Goal: Information Seeking & Learning: Learn about a topic

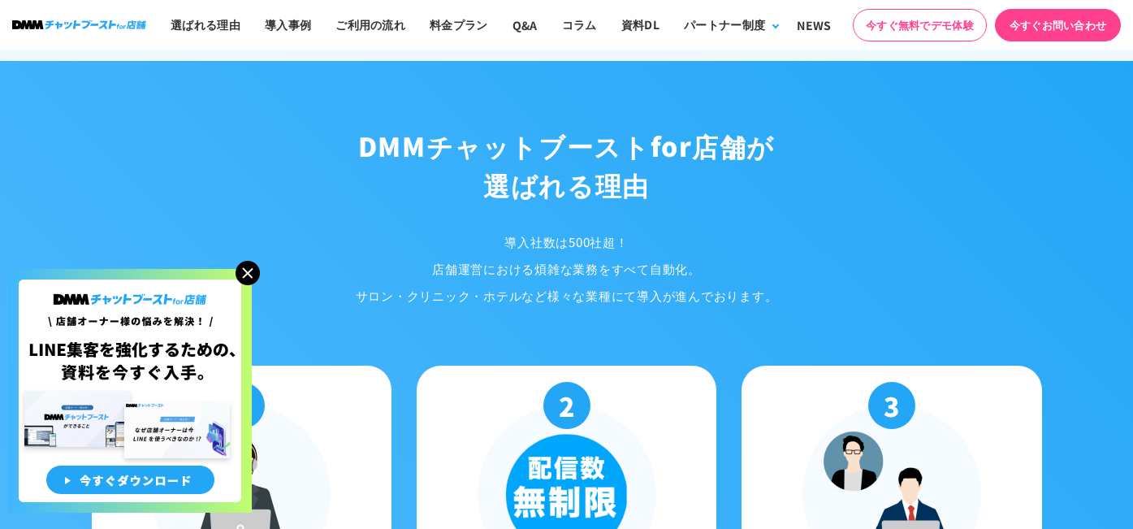
scroll to position [1488, 0]
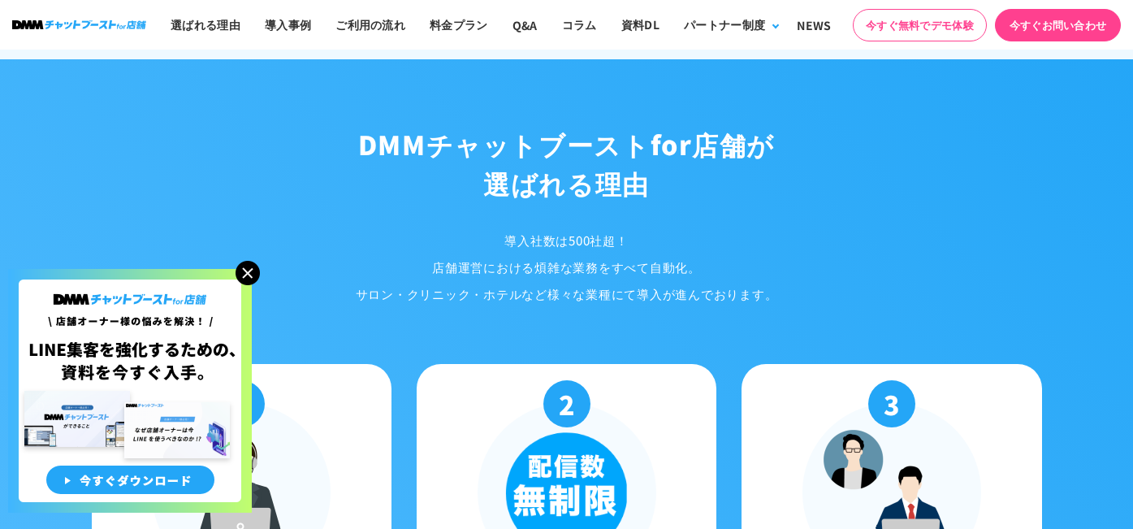
click at [249, 273] on img at bounding box center [248, 273] width 24 height 24
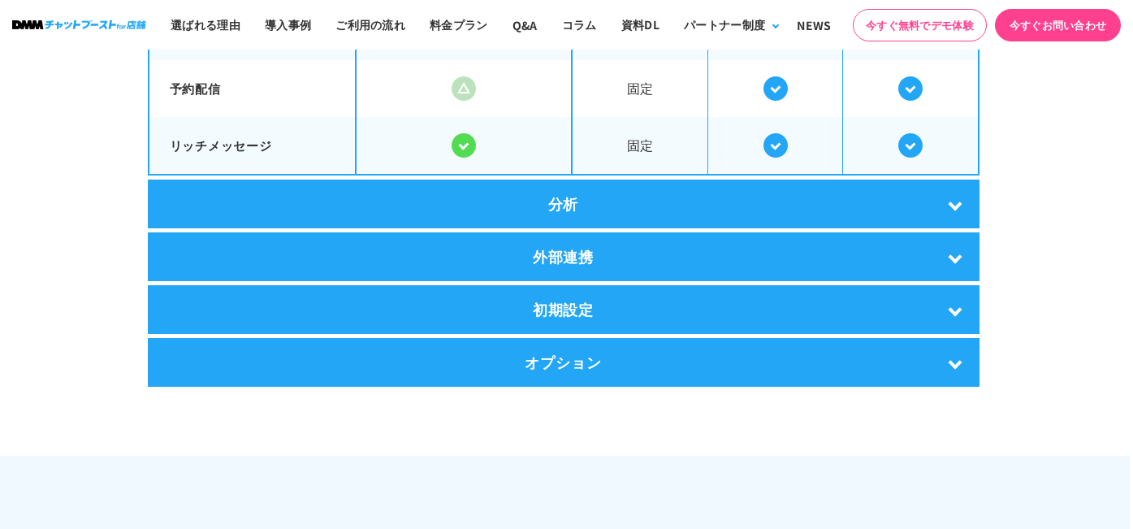
scroll to position [3196, 3]
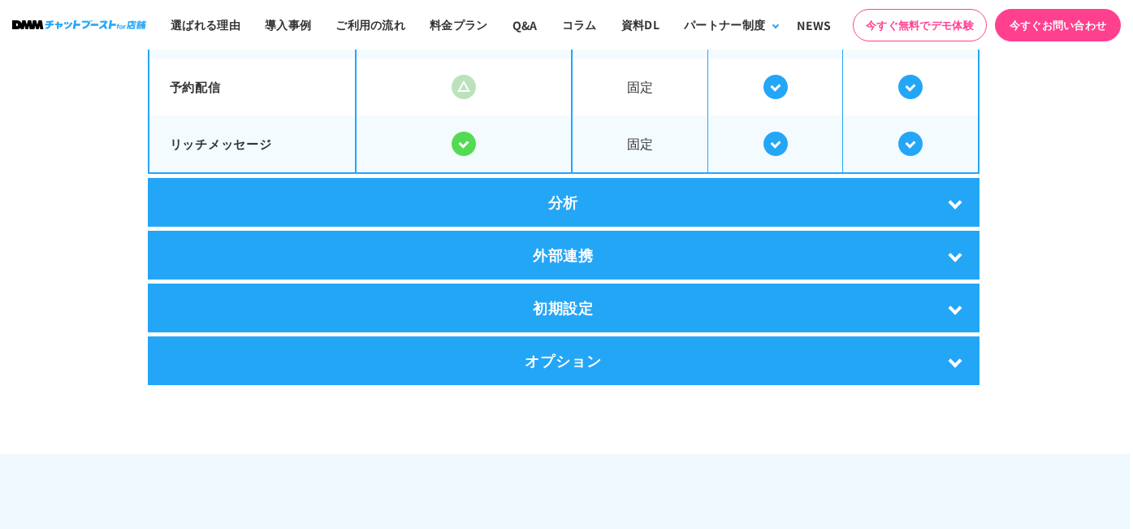
click at [651, 204] on div "分析" at bounding box center [564, 202] width 832 height 49
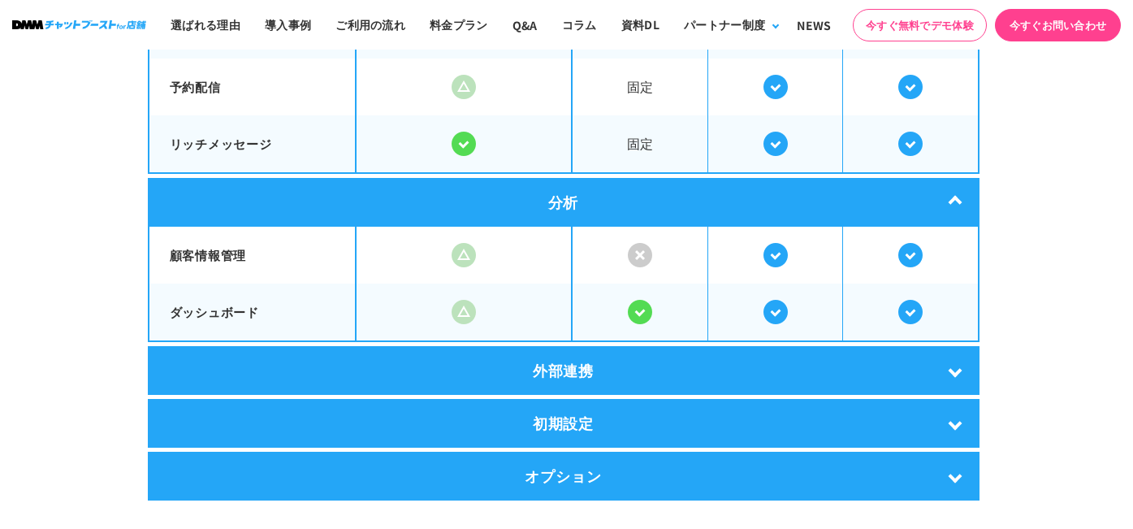
click at [547, 361] on div "外部連携" at bounding box center [564, 370] width 832 height 49
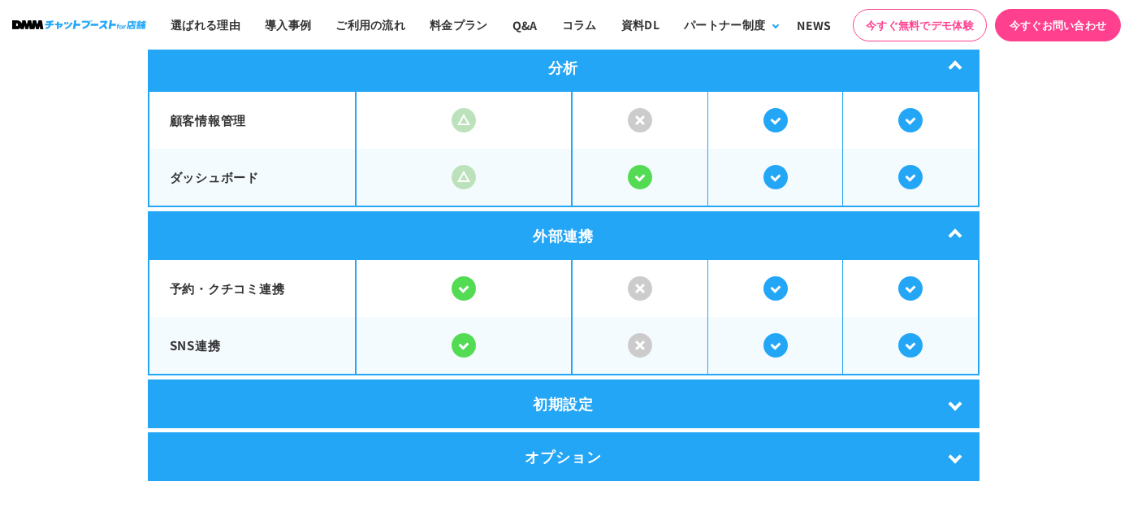
scroll to position [3336, 3]
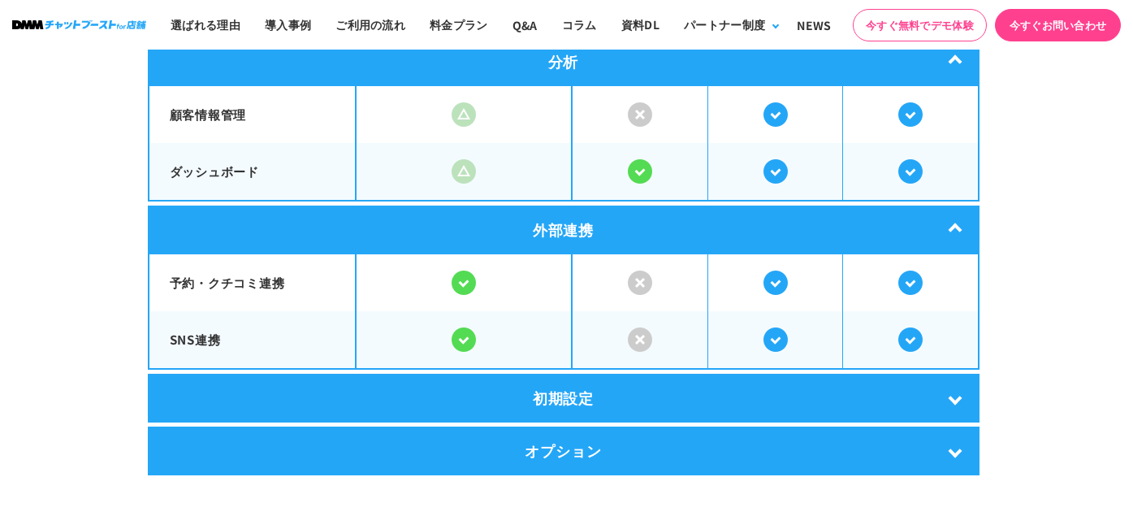
click at [527, 387] on div "初期設定" at bounding box center [564, 398] width 832 height 49
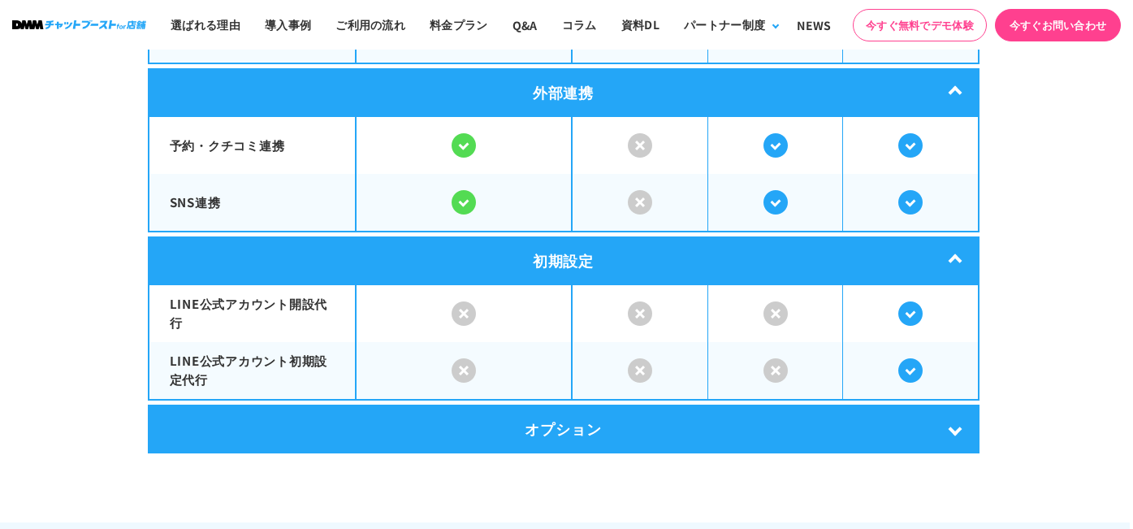
scroll to position [3480, 3]
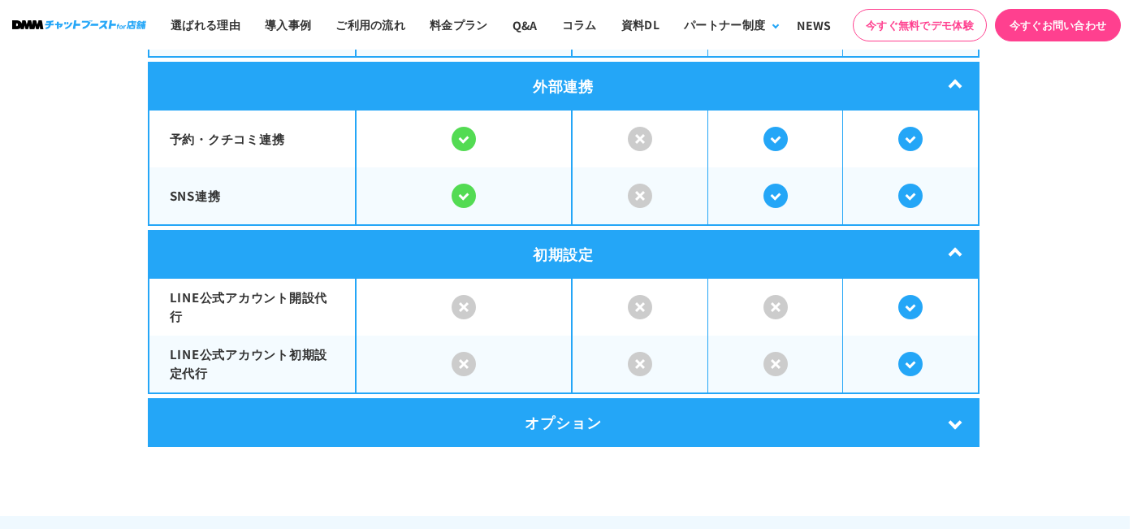
click at [518, 420] on div "オプション" at bounding box center [564, 422] width 832 height 49
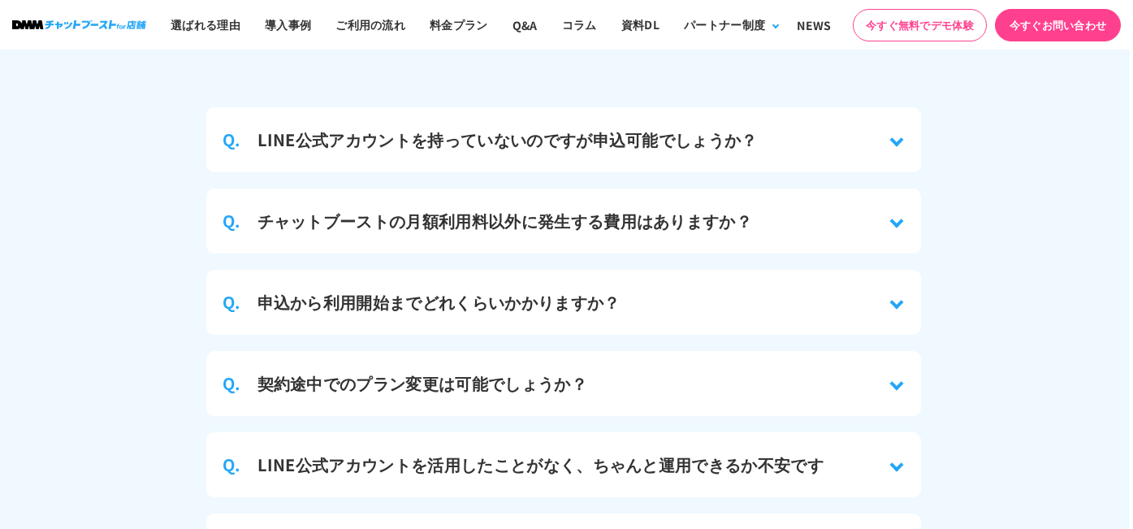
scroll to position [7559, 3]
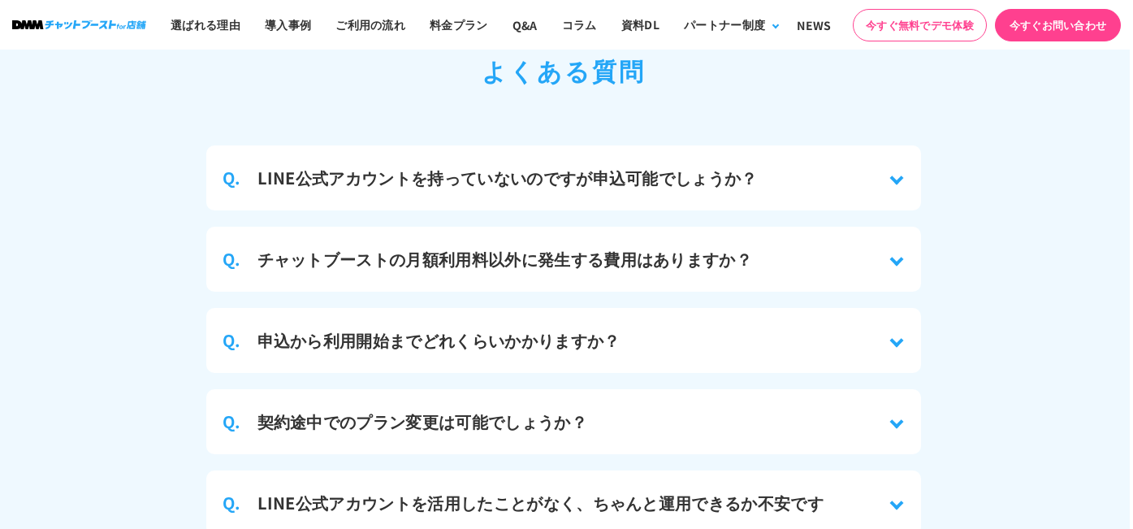
click at [630, 247] on h3 "チャットブーストの月額利用料以外に発生する費用はありますか？" at bounding box center [505, 259] width 496 height 24
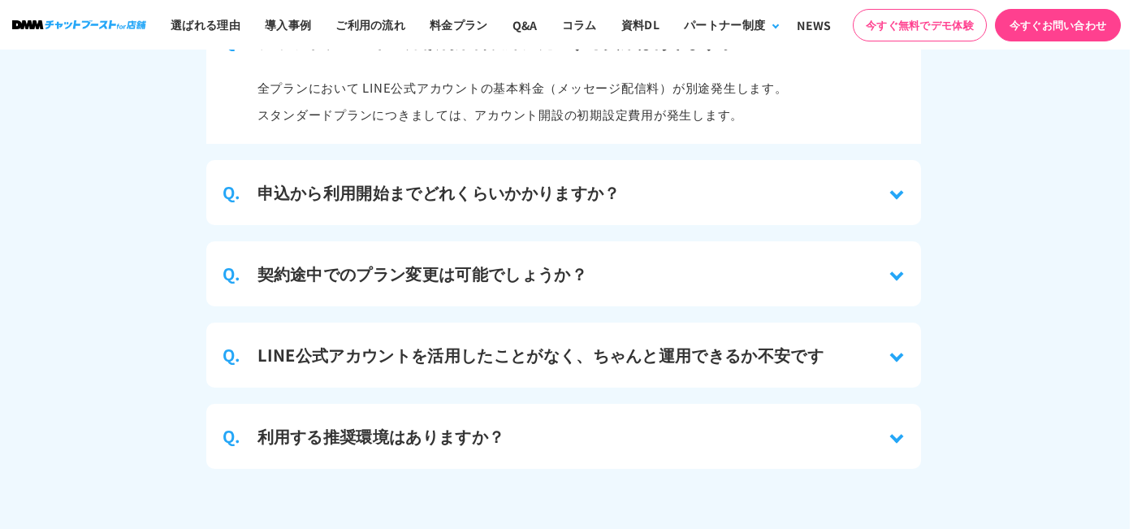
scroll to position [7770, 3]
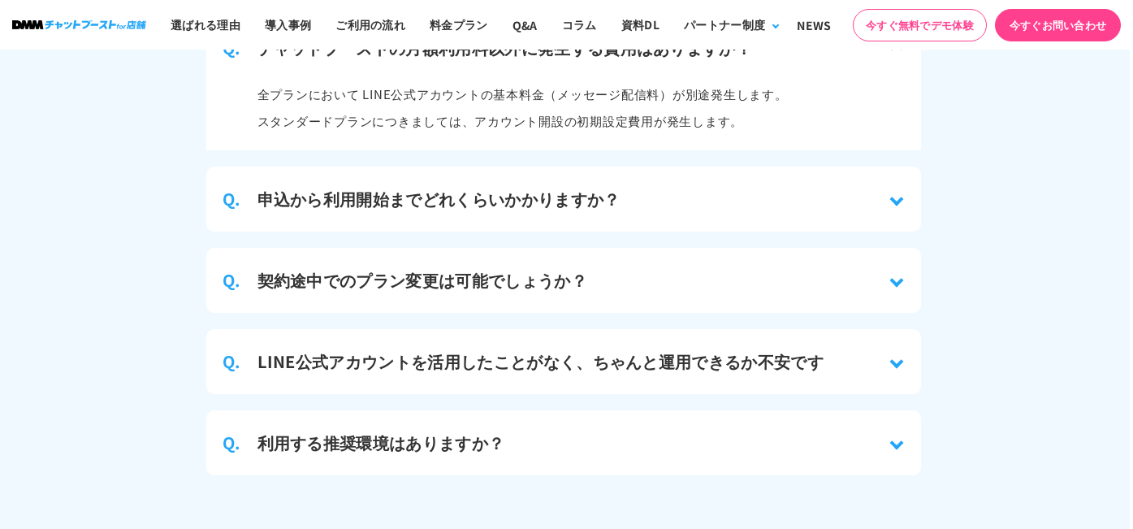
click at [650, 270] on div "Q. 契約途中でのプラン変更は可能でしょうか？" at bounding box center [563, 280] width 715 height 65
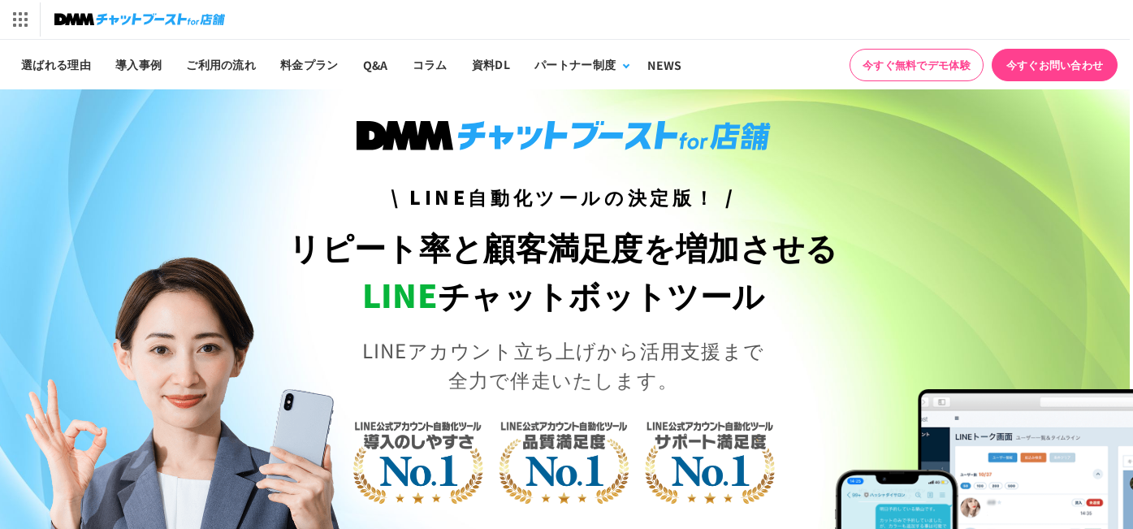
scroll to position [0, 3]
click at [98, 11] on img at bounding box center [139, 19] width 171 height 23
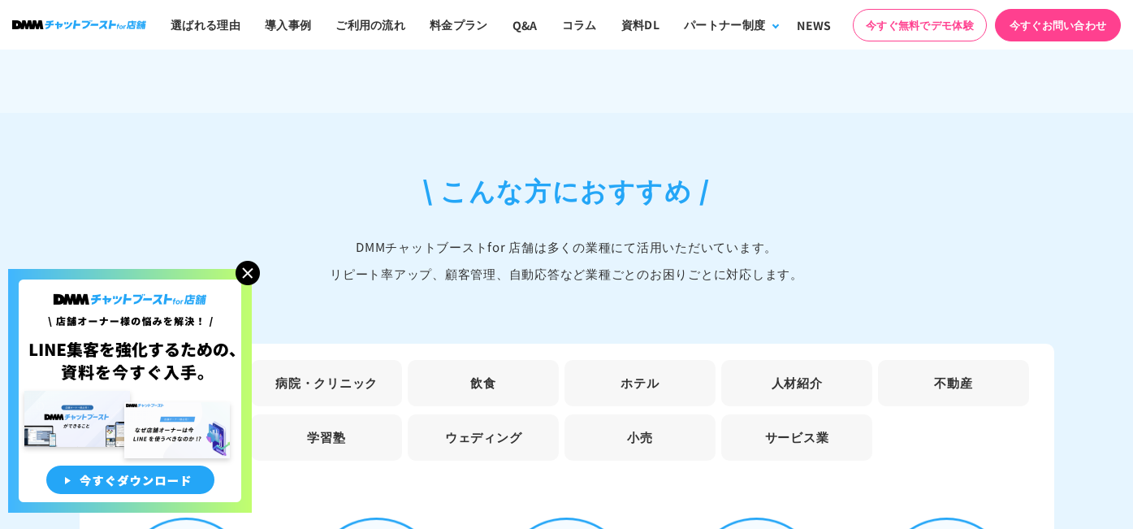
scroll to position [4428, 0]
